Goal: Information Seeking & Learning: Learn about a topic

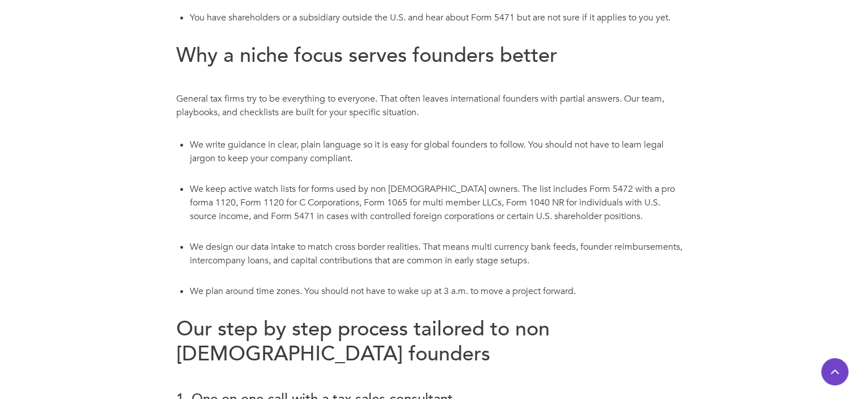
scroll to position [764, 0]
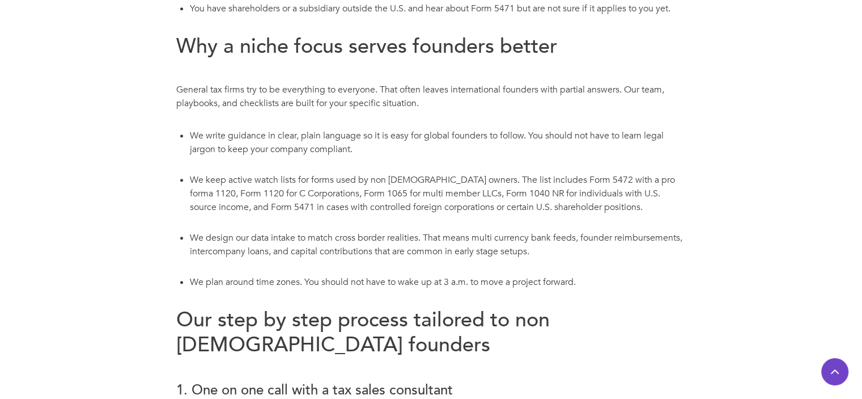
drag, startPoint x: 463, startPoint y: 166, endPoint x: 391, endPoint y: 100, distance: 97.5
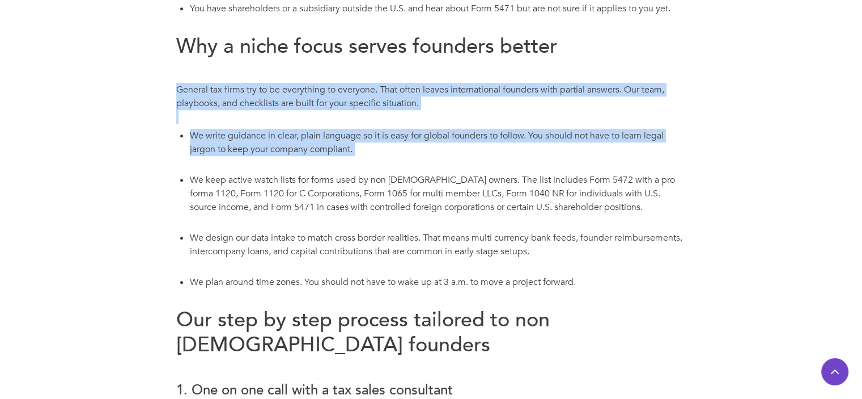
drag, startPoint x: 300, startPoint y: 67, endPoint x: 431, endPoint y: 176, distance: 170.2
click at [431, 176] on li "We keep active watch lists for forms used by non [DEMOGRAPHIC_DATA] owners. The…" at bounding box center [438, 200] width 497 height 58
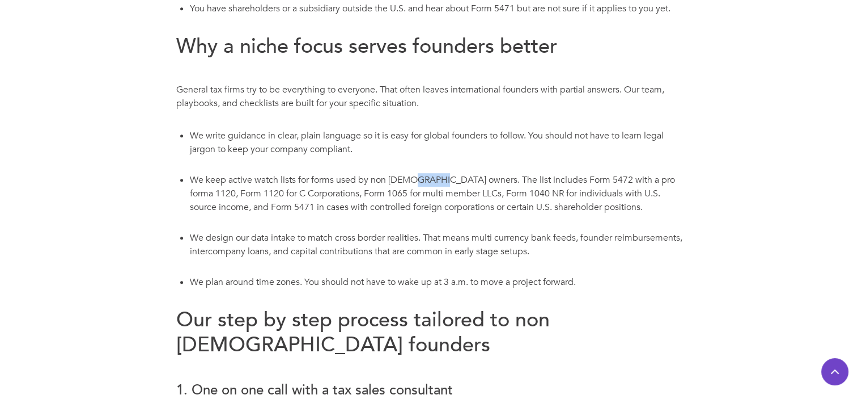
click at [431, 176] on li "We keep active watch lists for forms used by non [DEMOGRAPHIC_DATA] owners. The…" at bounding box center [438, 200] width 497 height 58
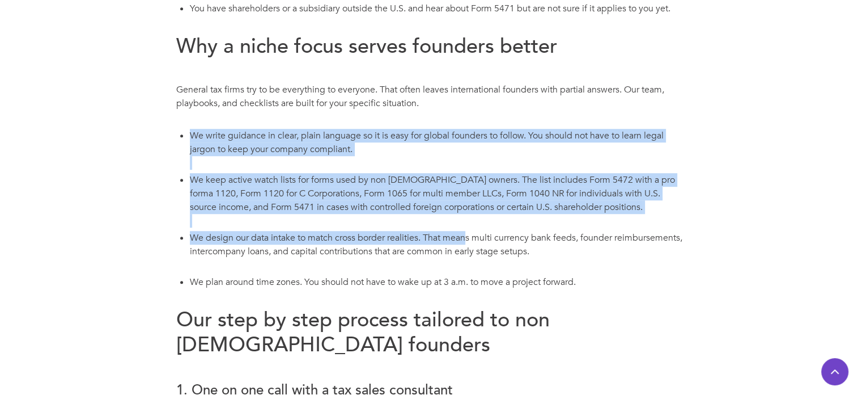
drag, startPoint x: 293, startPoint y: 117, endPoint x: 541, endPoint y: 298, distance: 307.5
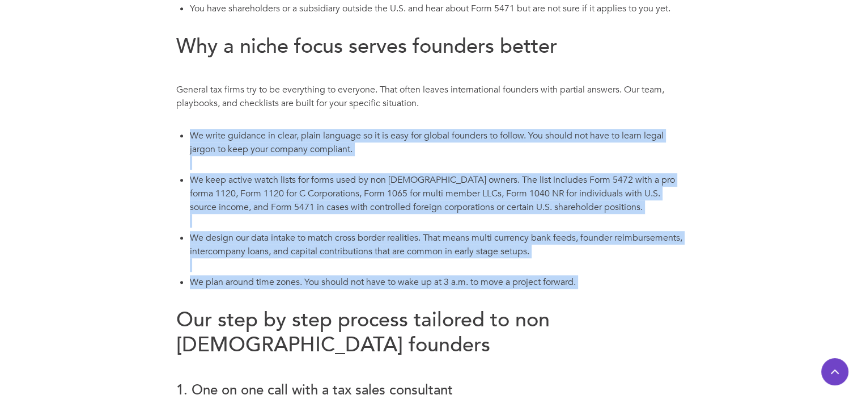
click at [541, 298] on li "We plan around time zones. You should not have to wake up at 3 a.m. to move a p…" at bounding box center [438, 288] width 497 height 31
drag, startPoint x: 541, startPoint y: 298, endPoint x: 270, endPoint y: 118, distance: 325.4
click at [270, 118] on p "General tax firms try to be everything to everyone. That often leaves internati…" at bounding box center [431, 103] width 510 height 41
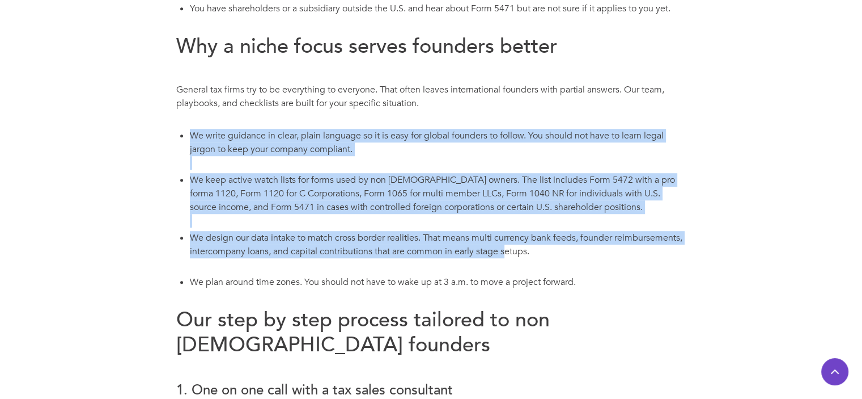
drag, startPoint x: 270, startPoint y: 121, endPoint x: 558, endPoint y: 279, distance: 329.3
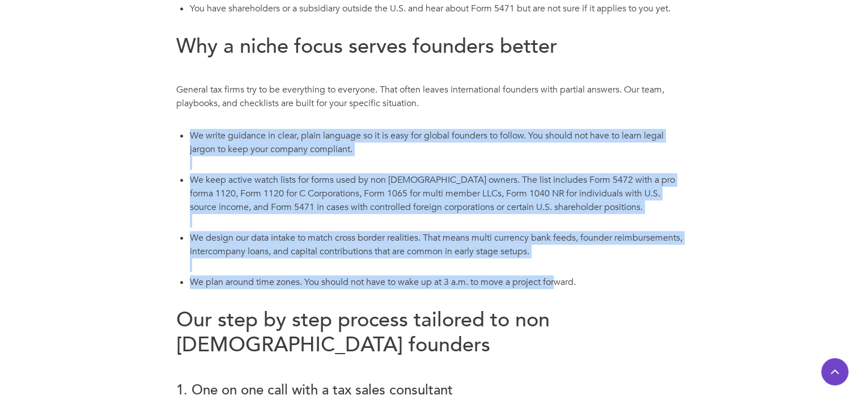
click at [558, 279] on li "We plan around time zones. You should not have to wake up at 3 a.m. to move a p…" at bounding box center [438, 288] width 497 height 31
drag, startPoint x: 558, startPoint y: 279, endPoint x: 324, endPoint y: 112, distance: 287.7
click at [324, 112] on p "General tax firms try to be everything to everyone. That often leaves internati…" at bounding box center [431, 103] width 510 height 41
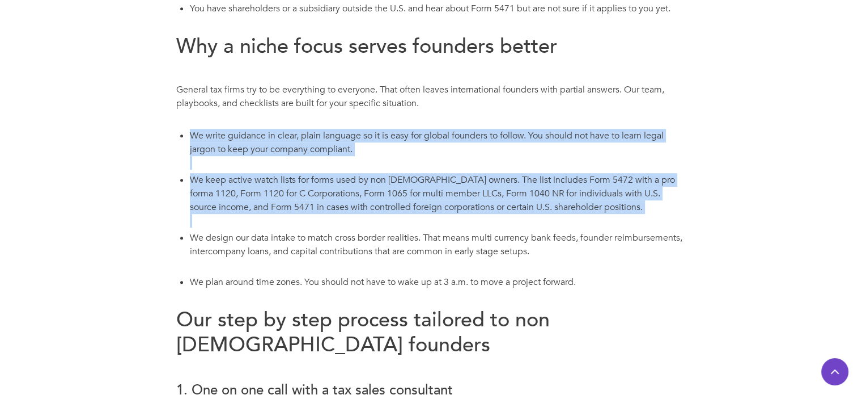
drag, startPoint x: 324, startPoint y: 112, endPoint x: 536, endPoint y: 225, distance: 239.7
click at [536, 225] on li "We keep active watch lists for forms used by non [DEMOGRAPHIC_DATA] owners. The…" at bounding box center [438, 200] width 497 height 58
drag, startPoint x: 536, startPoint y: 225, endPoint x: 327, endPoint y: 120, distance: 234.8
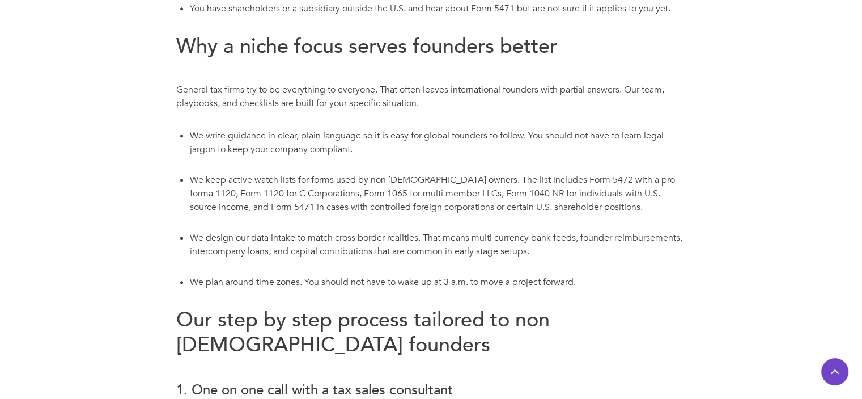
click at [532, 278] on li "We plan around time zones. You should not have to wake up at 3 a.m. to move a p…" at bounding box center [438, 288] width 497 height 31
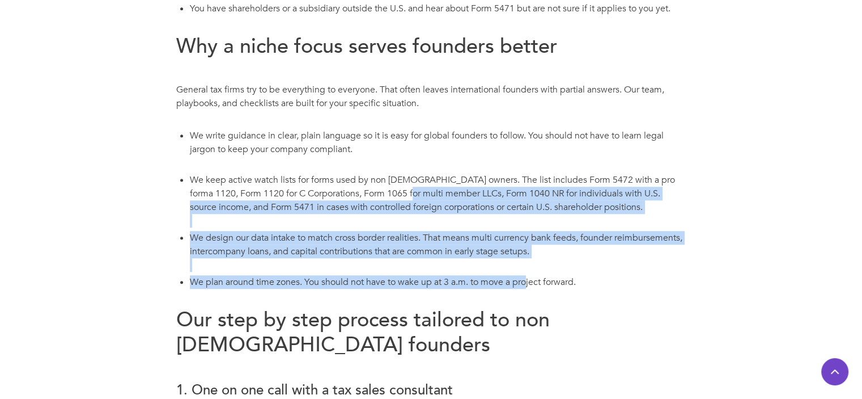
drag, startPoint x: 532, startPoint y: 278, endPoint x: 338, endPoint y: 151, distance: 231.8
click at [338, 151] on ul "We write guidance in clear, plain language so it is easy for global founders to…" at bounding box center [431, 215] width 510 height 177
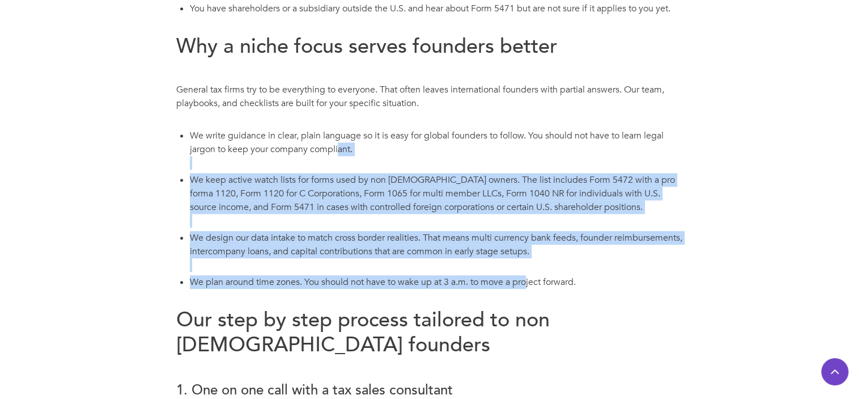
click at [338, 151] on li "We write guidance in clear, plain language so it is easy for global founders to…" at bounding box center [438, 149] width 497 height 44
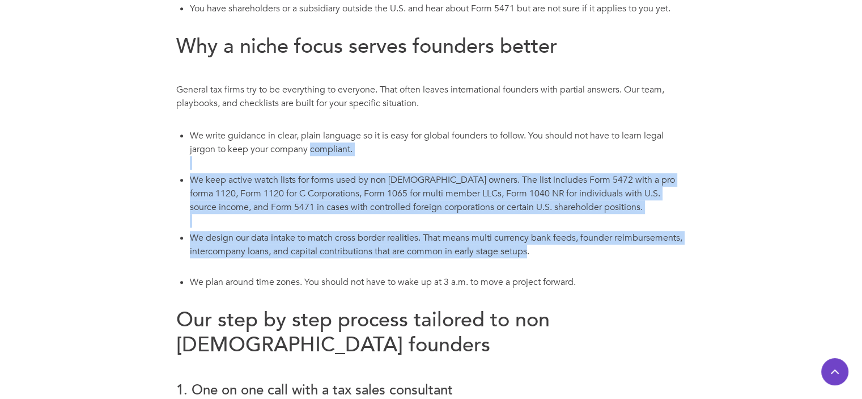
drag, startPoint x: 338, startPoint y: 151, endPoint x: 549, endPoint y: 267, distance: 241.0
click at [549, 267] on ul "We write guidance in clear, plain language so it is easy for global founders to…" at bounding box center [431, 215] width 510 height 177
click at [549, 267] on li "We design our data intake to match cross border realities. That means multi cur…" at bounding box center [438, 251] width 497 height 44
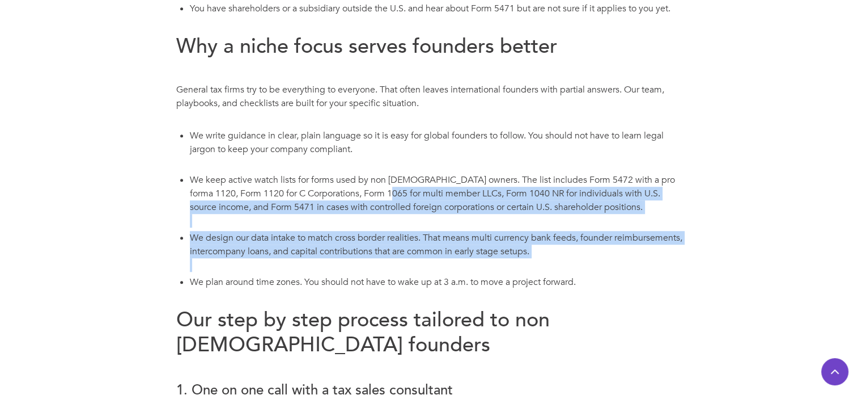
drag, startPoint x: 549, startPoint y: 267, endPoint x: 406, endPoint y: 188, distance: 163.9
click at [406, 188] on ul "We write guidance in clear, plain language so it is easy for global founders to…" at bounding box center [431, 215] width 510 height 177
click at [406, 188] on li "We keep active watch lists for forms used by non [DEMOGRAPHIC_DATA] owners. The…" at bounding box center [438, 200] width 497 height 58
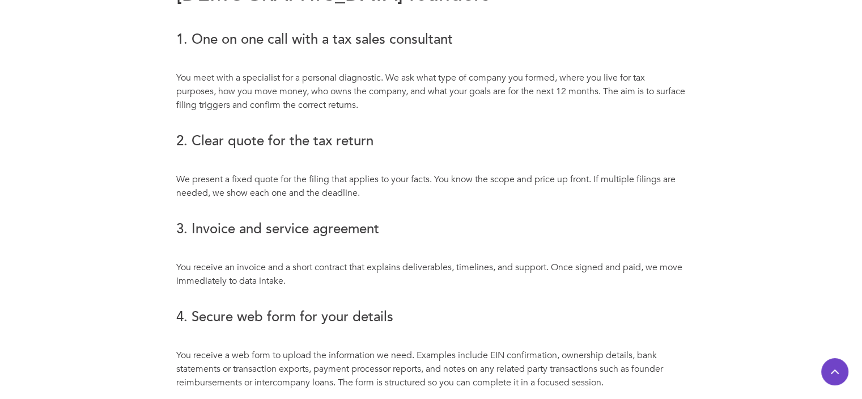
scroll to position [1116, 0]
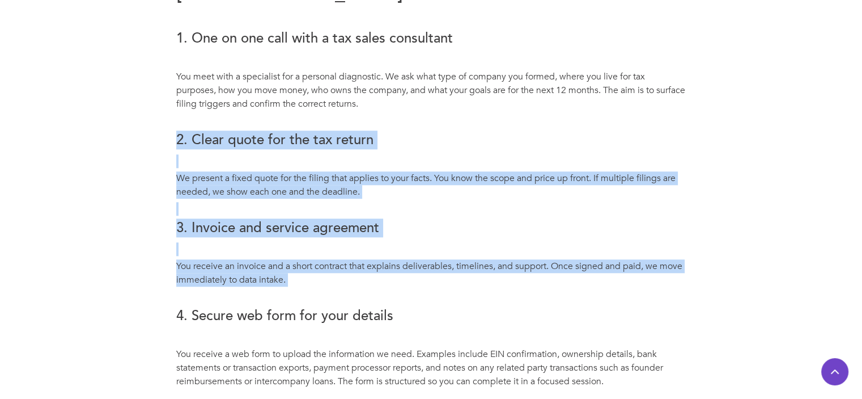
drag, startPoint x: 471, startPoint y: 265, endPoint x: 319, endPoint y: 101, distance: 223.4
click at [319, 114] on p "‍" at bounding box center [431, 121] width 510 height 14
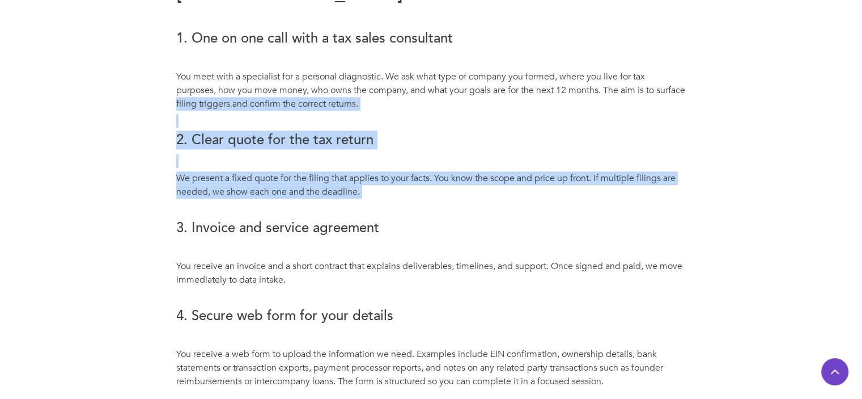
drag, startPoint x: 204, startPoint y: 84, endPoint x: 446, endPoint y: 303, distance: 326.3
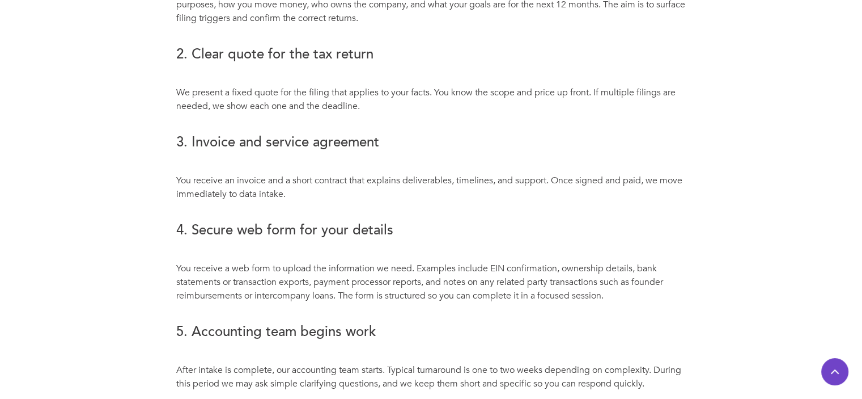
scroll to position [1341, 0]
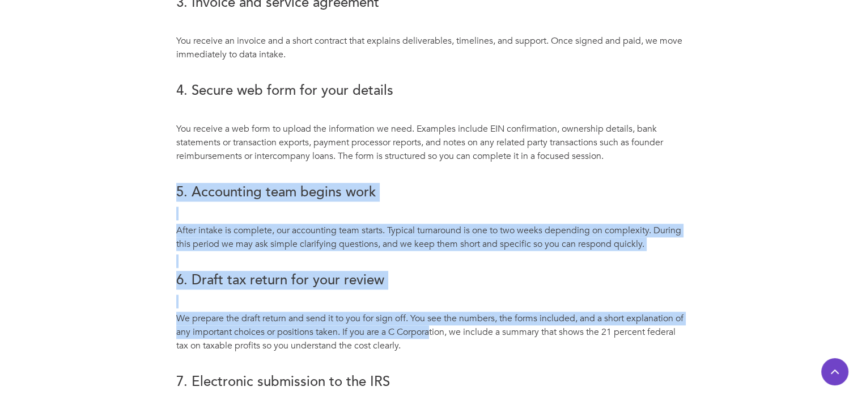
drag, startPoint x: 446, startPoint y: 303, endPoint x: 307, endPoint y: 145, distance: 210.9
click at [307, 145] on div "Non U.S. founders choose the [GEOGRAPHIC_DATA] for a reason. You get access to …" at bounding box center [431, 351] width 510 height 2939
click at [307, 166] on p "‍" at bounding box center [431, 173] width 510 height 14
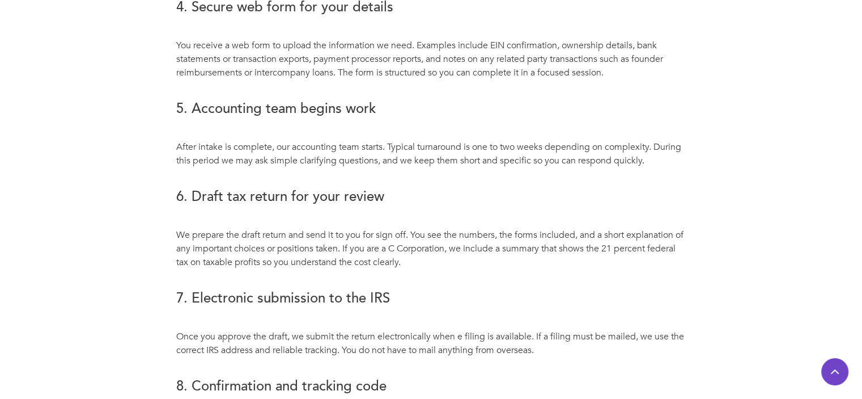
scroll to position [1430, 0]
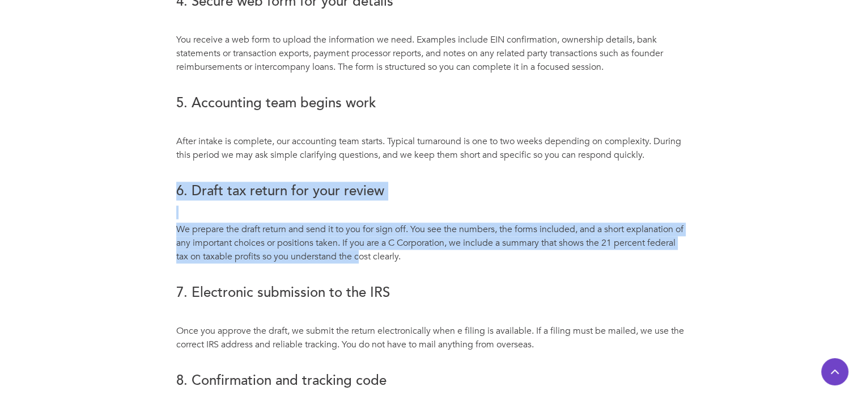
drag, startPoint x: 307, startPoint y: 145, endPoint x: 406, endPoint y: 255, distance: 147.7
click at [406, 255] on div "Non U.S. founders choose the [GEOGRAPHIC_DATA] for a reason. You get access to …" at bounding box center [431, 262] width 510 height 2939
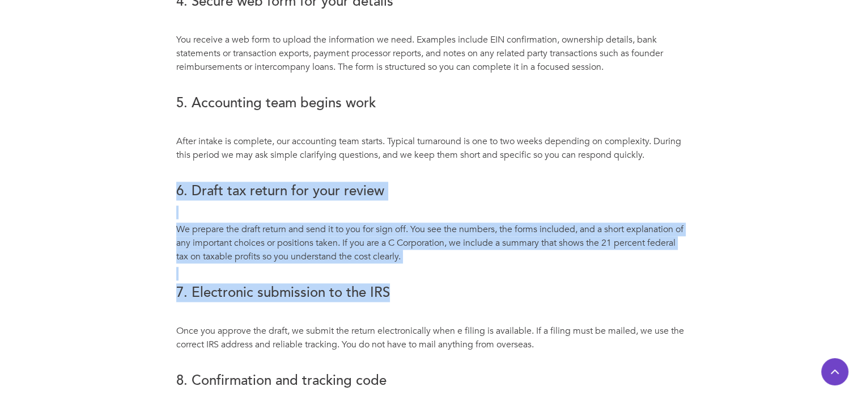
click at [406, 255] on div "Non U.S. founders choose the [GEOGRAPHIC_DATA] for a reason. You get access to …" at bounding box center [431, 262] width 510 height 2939
drag, startPoint x: 406, startPoint y: 255, endPoint x: 236, endPoint y: 91, distance: 235.7
click at [236, 91] on div "Non U.S. founders choose the [GEOGRAPHIC_DATA] for a reason. You get access to …" at bounding box center [431, 262] width 510 height 2939
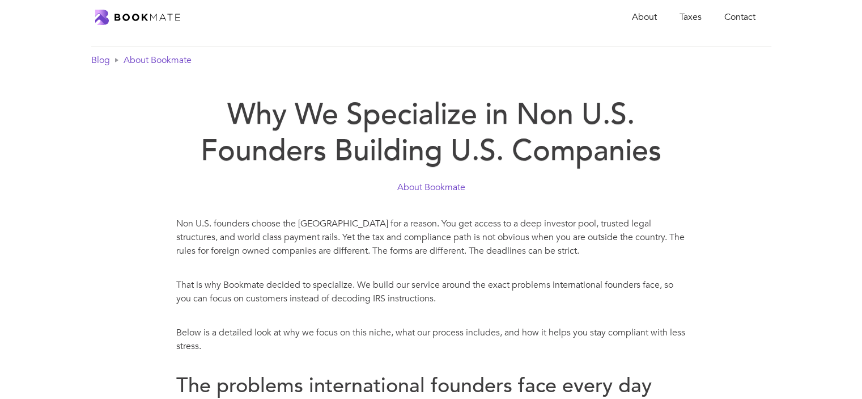
scroll to position [0, 0]
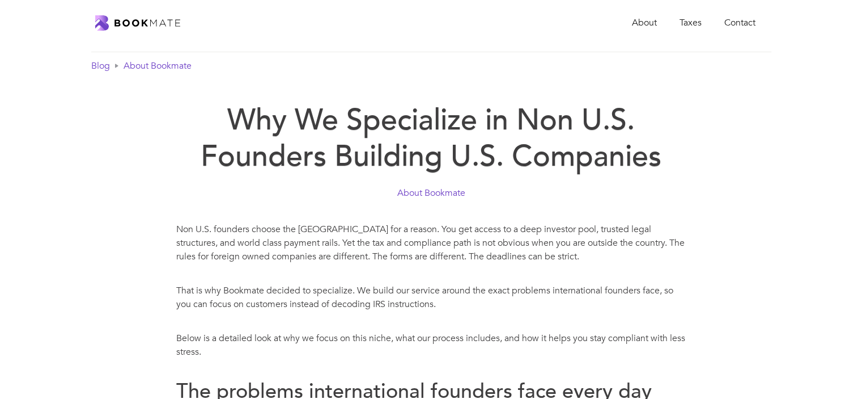
click at [460, 95] on div "Why We Specialize in Non U.S. Founders Building U.S. Companies About Bookmate" at bounding box center [431, 148] width 707 height 115
